Goal: Find specific page/section: Find specific page/section

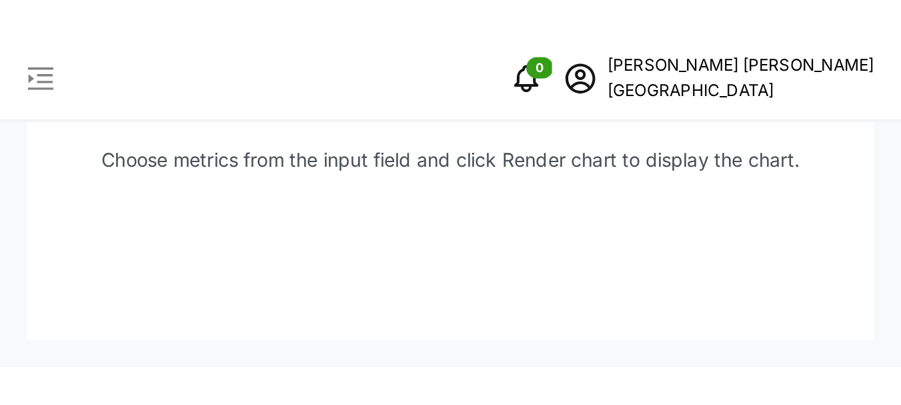
scroll to position [23, 0]
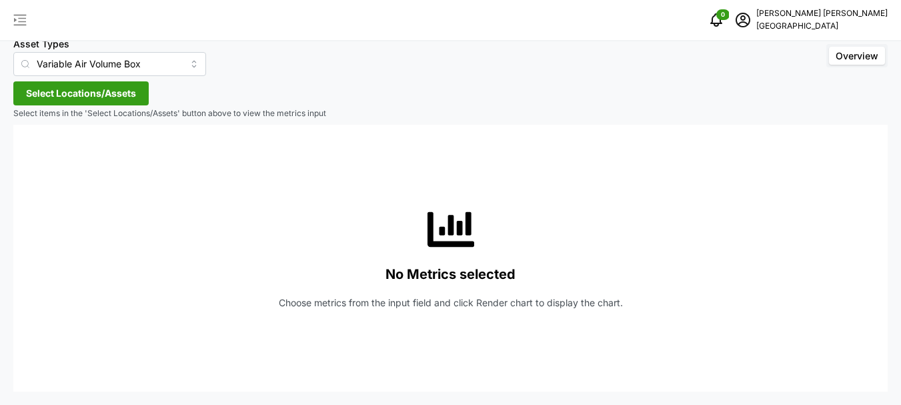
click at [17, 17] on icon "button" at bounding box center [20, 20] width 16 height 16
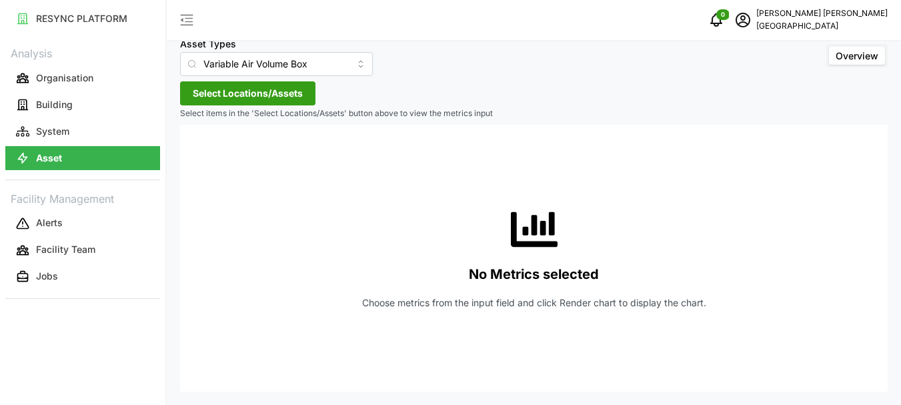
click at [235, 95] on span "Select Locations/Assets" at bounding box center [248, 93] width 110 height 23
click at [273, 90] on span "Select Locations/Assets" at bounding box center [248, 93] width 110 height 23
click at [266, 87] on span "Select Locations/Assets" at bounding box center [248, 93] width 110 height 23
click at [221, 94] on span "Select Locations/Assets" at bounding box center [248, 93] width 110 height 23
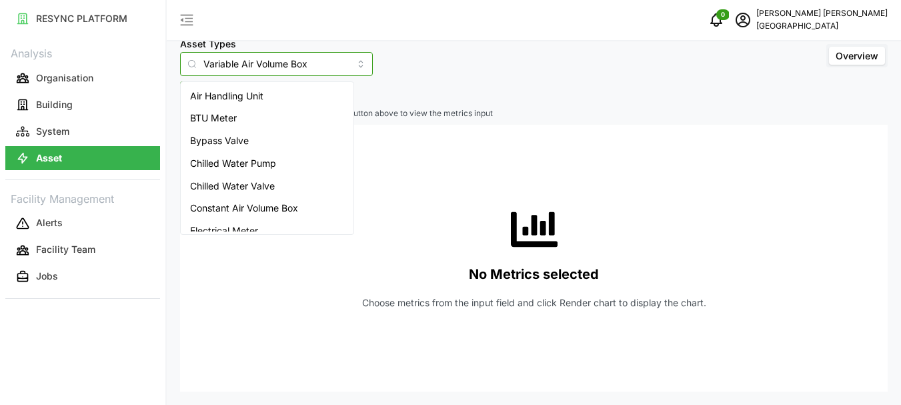
click at [280, 67] on input "Variable Air Volume Box" at bounding box center [276, 64] width 193 height 24
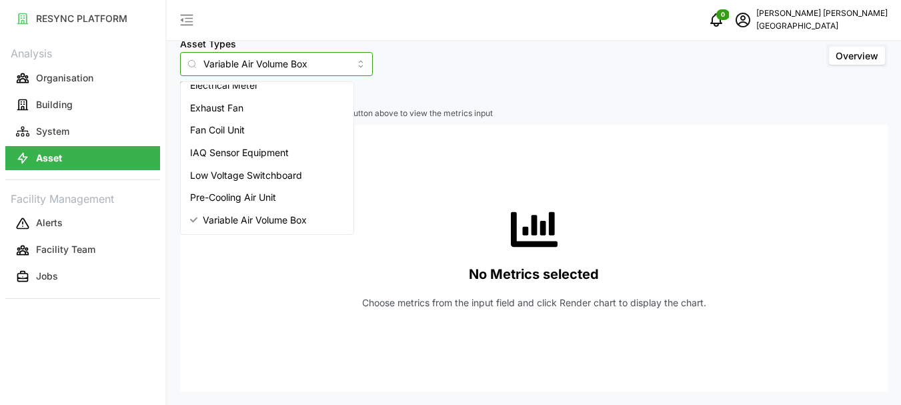
click at [245, 161] on span "Variable Air Volume Box" at bounding box center [255, 220] width 104 height 15
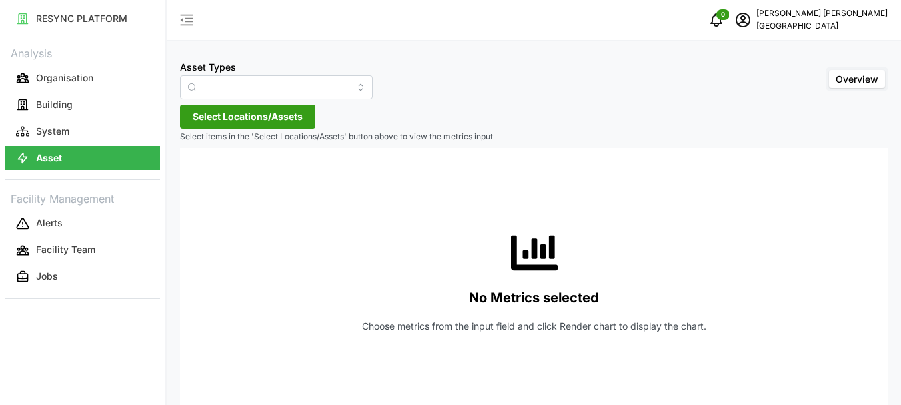
click at [197, 89] on icon at bounding box center [192, 87] width 11 height 11
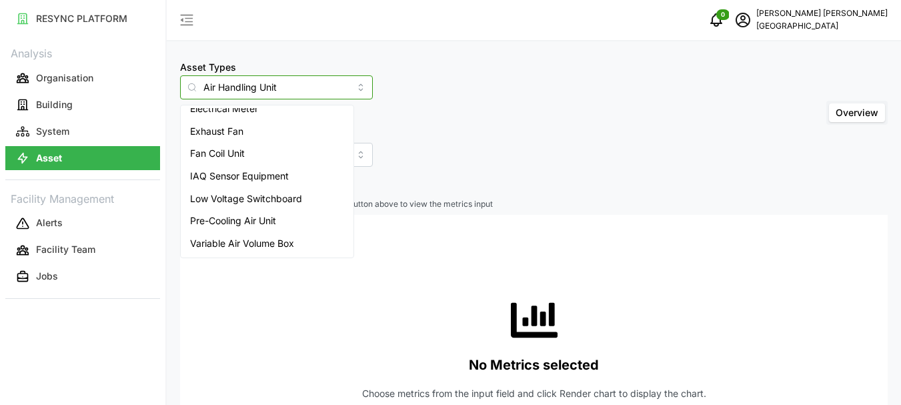
click at [325, 85] on input "Air Handling Unit" at bounding box center [276, 87] width 193 height 24
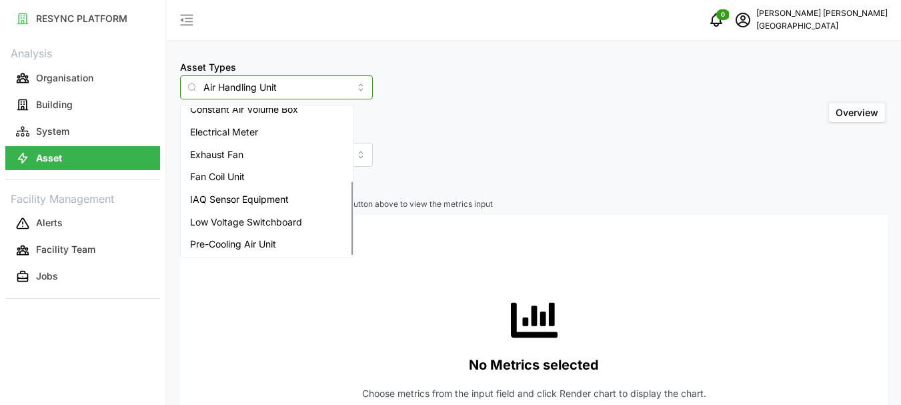
scroll to position [145, 0]
click at [250, 161] on span "Variable Air Volume Box" at bounding box center [242, 243] width 104 height 15
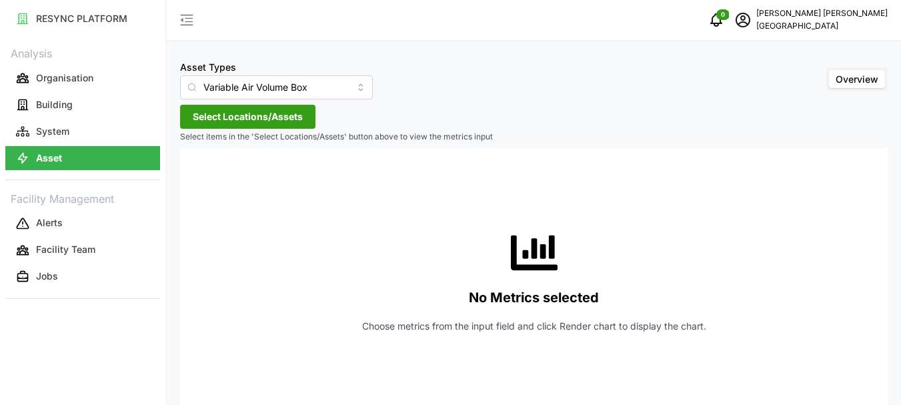
click at [207, 114] on span "Select Locations/Assets" at bounding box center [248, 116] width 110 height 23
click at [243, 112] on span "Select Locations/Assets" at bounding box center [248, 116] width 110 height 23
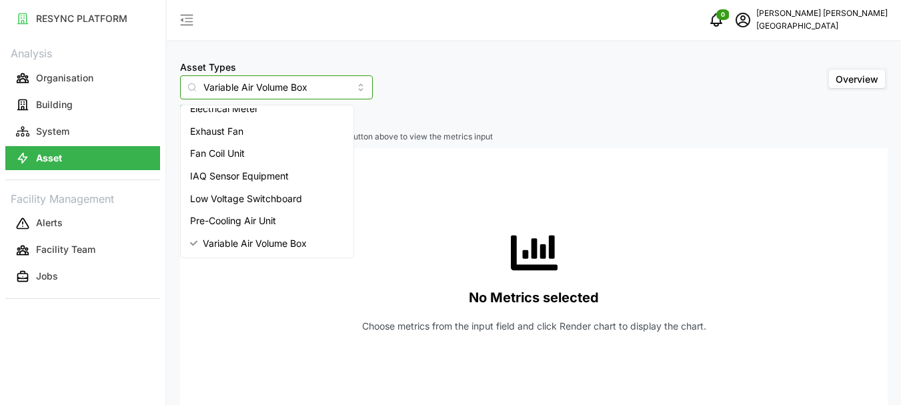
click at [339, 87] on input "Variable Air Volume Box" at bounding box center [276, 87] width 193 height 24
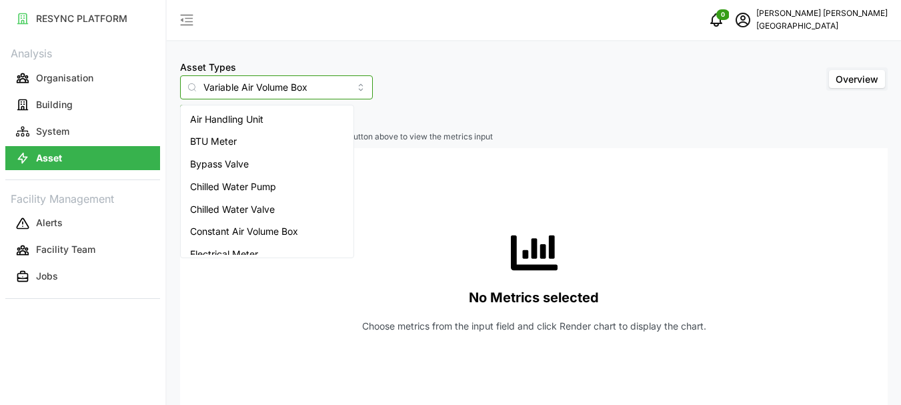
click at [249, 123] on span "Air Handling Unit" at bounding box center [226, 119] width 73 height 15
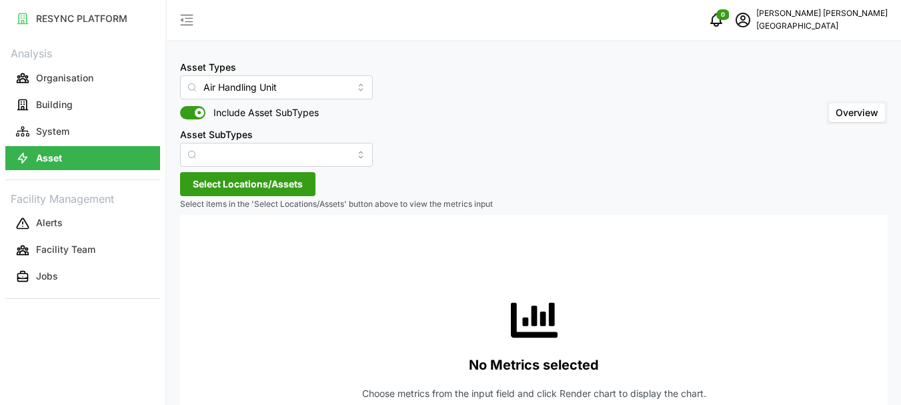
click at [207, 161] on span "Select Locations/Assets" at bounding box center [248, 184] width 110 height 23
click at [330, 155] on input "Asset SubTypes" at bounding box center [276, 155] width 193 height 24
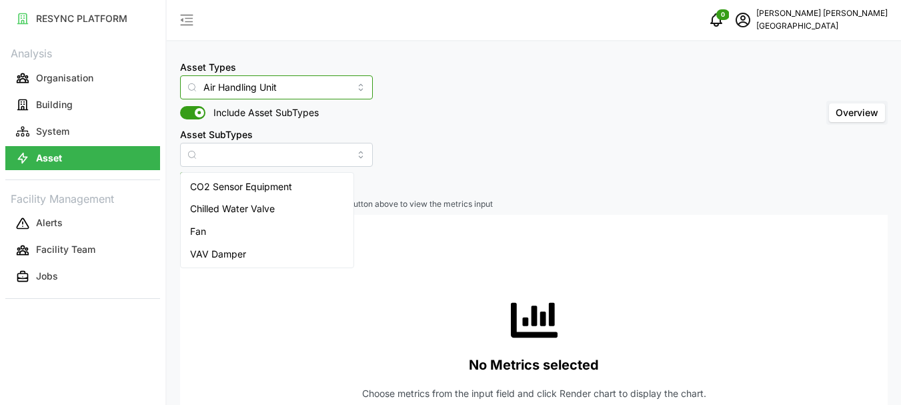
click at [330, 84] on input "Air Handling Unit" at bounding box center [276, 87] width 193 height 24
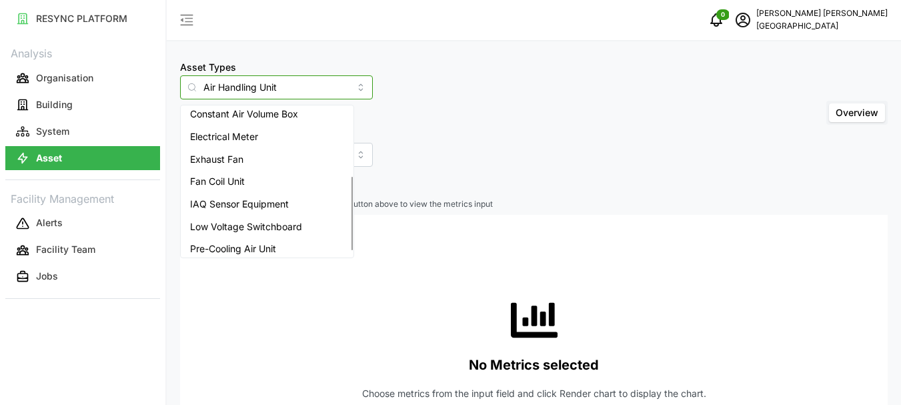
scroll to position [145, 0]
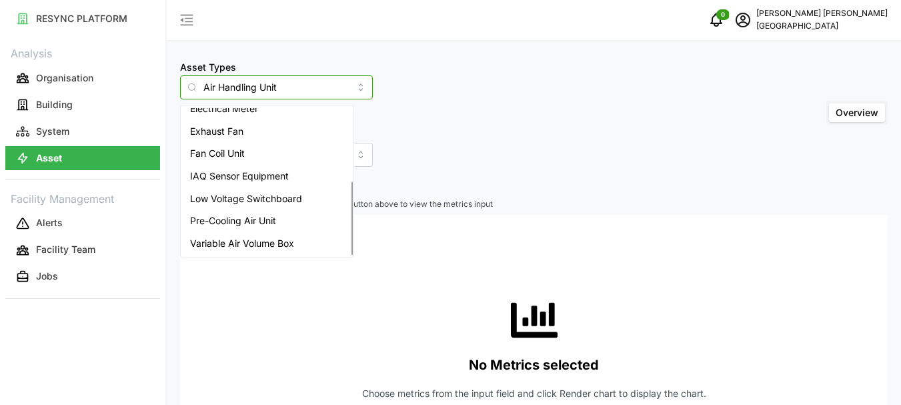
click at [247, 161] on span "Variable Air Volume Box" at bounding box center [242, 243] width 104 height 15
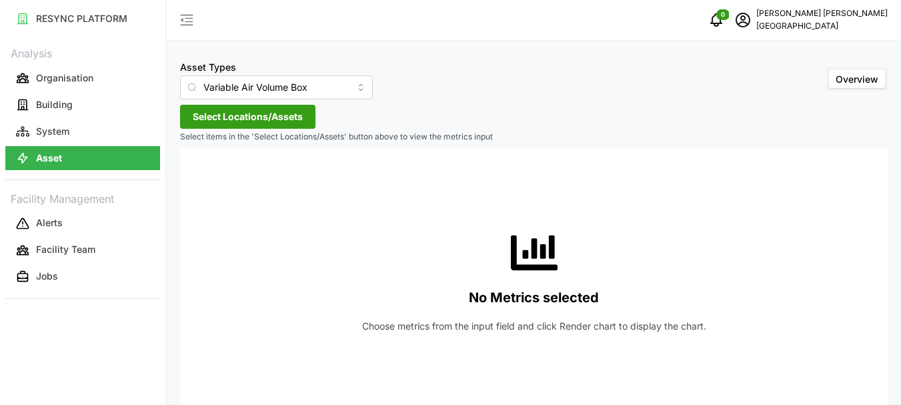
click at [280, 121] on span "Select Locations/Assets" at bounding box center [248, 116] width 110 height 23
click at [281, 120] on span "Select Locations/Assets" at bounding box center [248, 116] width 110 height 23
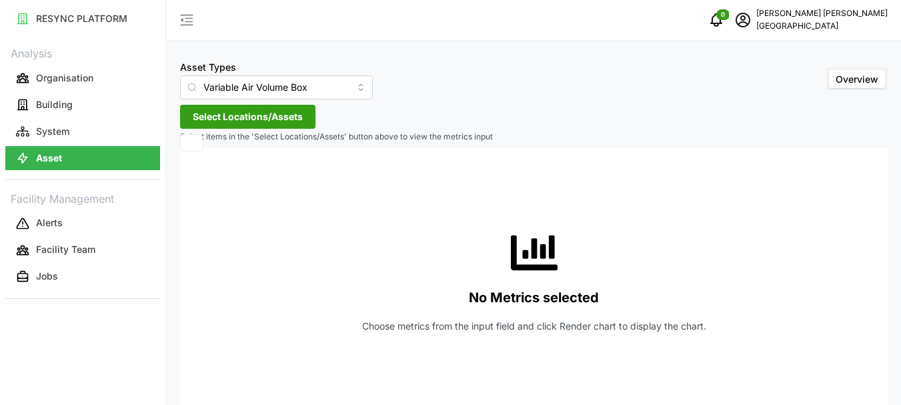
click at [281, 120] on span "Select Locations/Assets" at bounding box center [248, 116] width 110 height 23
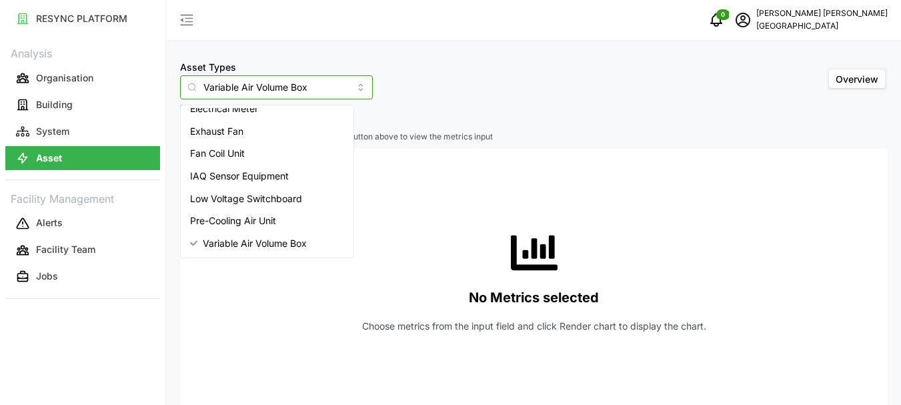
click at [338, 87] on input "Variable Air Volume Box" at bounding box center [276, 87] width 193 height 24
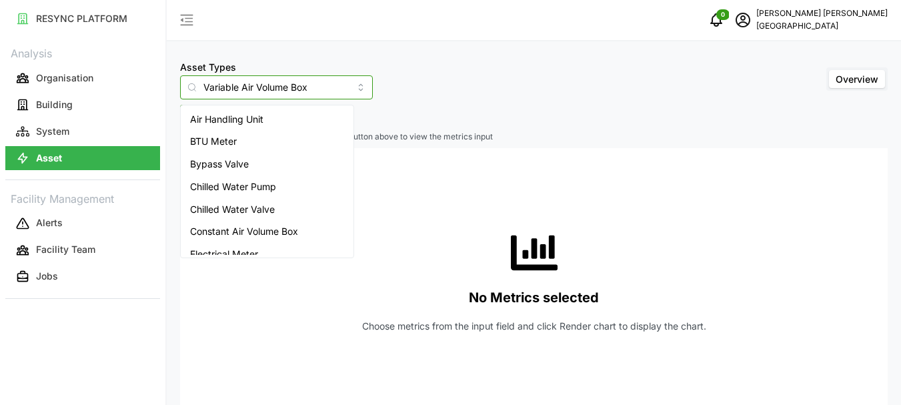
click at [248, 121] on span "Air Handling Unit" at bounding box center [226, 119] width 73 height 15
type input "Air Handling Unit"
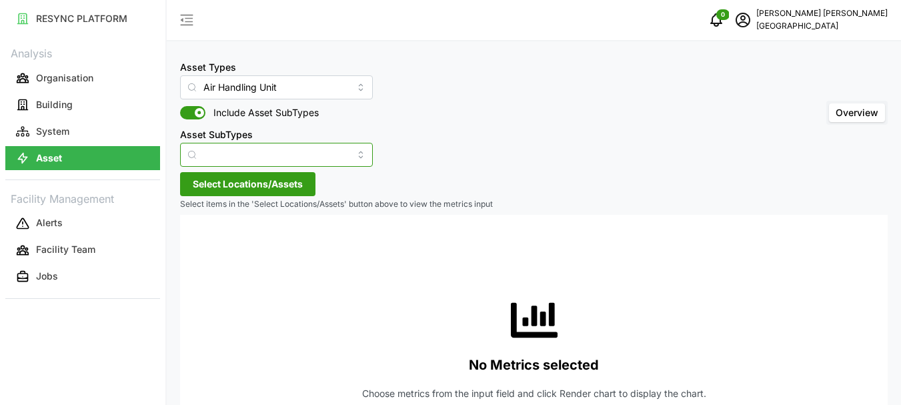
click at [235, 153] on input "Asset SubTypes" at bounding box center [276, 155] width 193 height 24
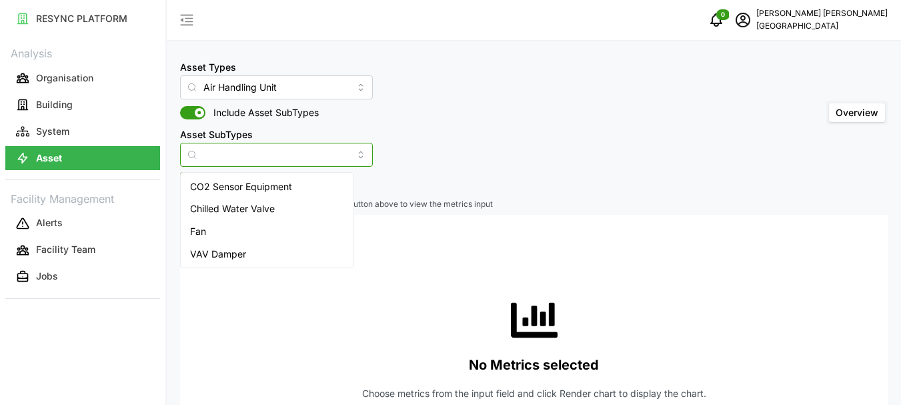
click at [209, 161] on div "Fan" at bounding box center [266, 231] width 167 height 23
type input "Fan"
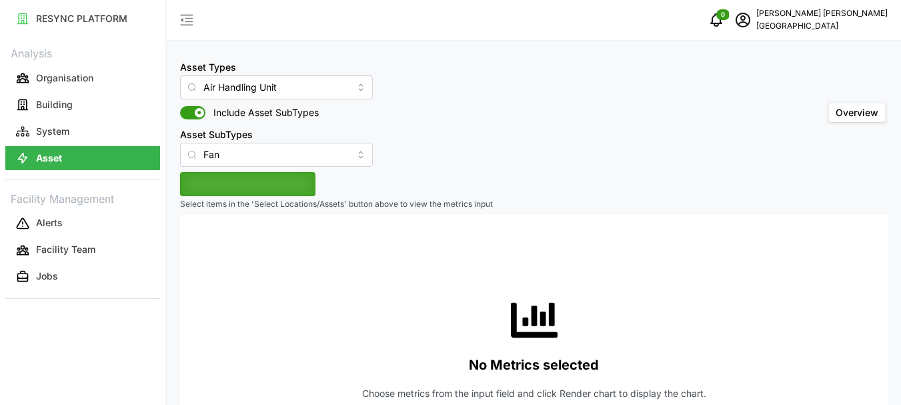
click at [227, 161] on button "Select Locations/Assets" at bounding box center [247, 184] width 135 height 24
click at [227, 161] on span "Select Locations/Assets" at bounding box center [248, 184] width 110 height 23
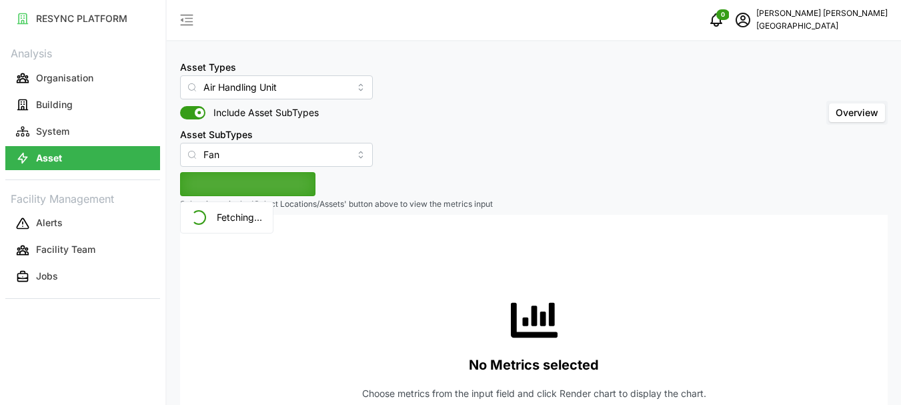
click at [227, 161] on span "Select Locations/Assets" at bounding box center [248, 206] width 110 height 23
click at [227, 161] on span "Select Locations/Assets" at bounding box center [248, 184] width 110 height 23
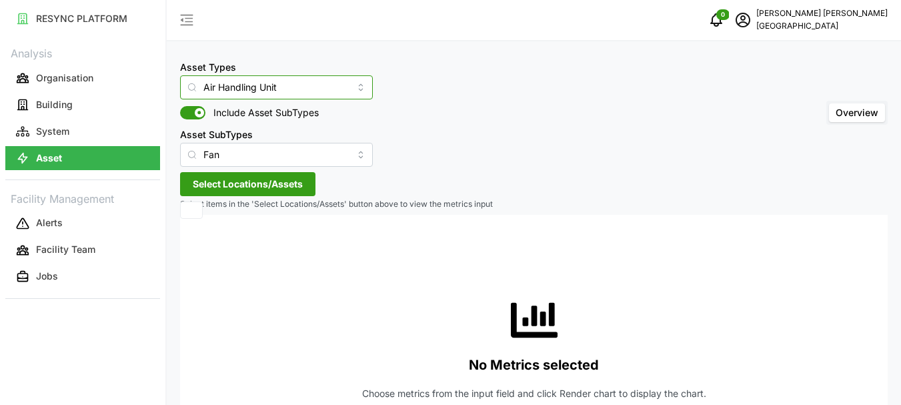
click at [340, 88] on input "Air Handling Unit" at bounding box center [276, 87] width 193 height 24
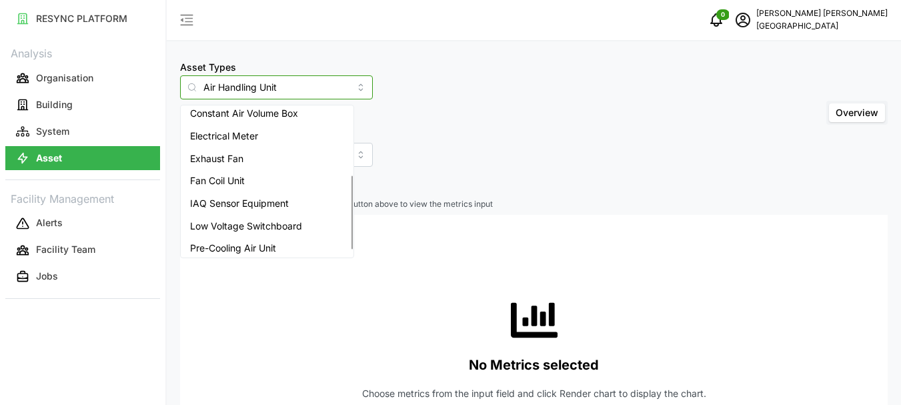
scroll to position [145, 0]
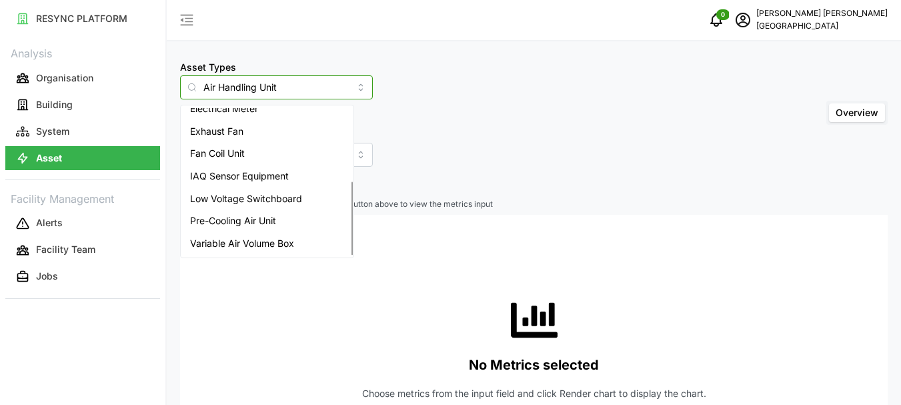
click at [251, 161] on span "Variable Air Volume Box" at bounding box center [242, 243] width 104 height 15
type input "Variable Air Volume Box"
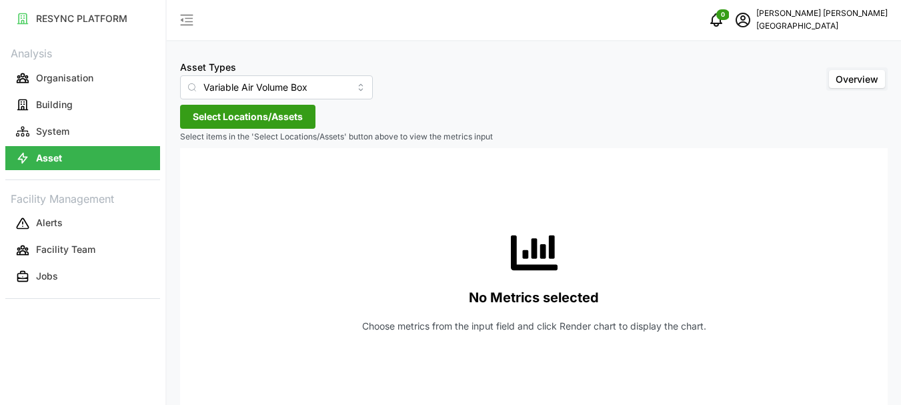
click at [224, 125] on span "Select Locations/Assets" at bounding box center [248, 116] width 110 height 23
click at [223, 124] on span "Select Locations/Assets" at bounding box center [248, 116] width 110 height 23
click at [221, 117] on span "Select Locations/Assets" at bounding box center [248, 116] width 110 height 23
click at [245, 111] on span "Select Locations/Assets" at bounding box center [248, 116] width 110 height 23
click at [205, 113] on span "Select Locations/Assets" at bounding box center [248, 116] width 110 height 23
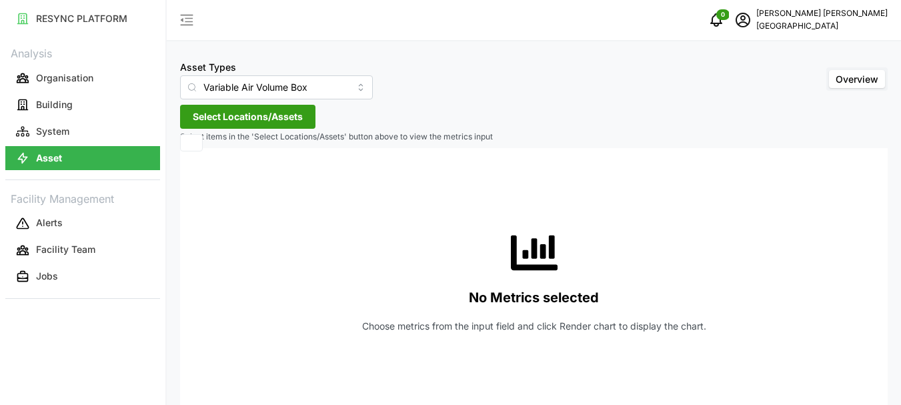
click at [203, 113] on span "Select Locations/Assets" at bounding box center [248, 116] width 110 height 23
